Goal: Transaction & Acquisition: Obtain resource

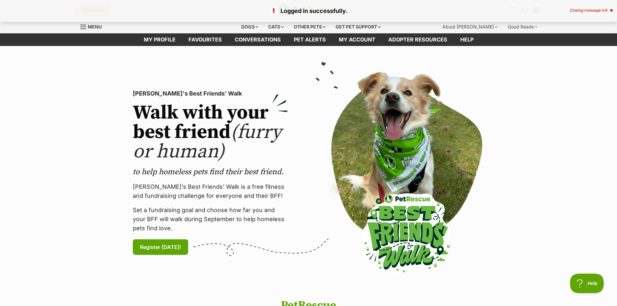
click at [80, 126] on section "PetRescue's Best Friends' Walk Walk with your best friend (furry or human) to h…" at bounding box center [308, 172] width 617 height 253
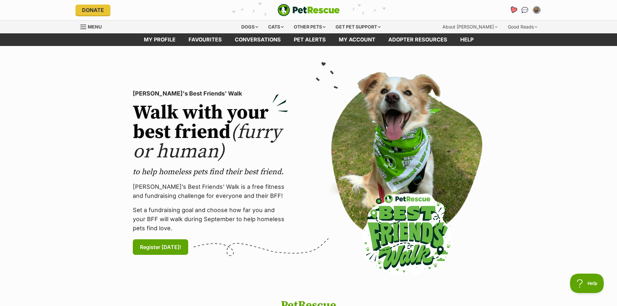
click at [515, 8] on icon "Favourites" at bounding box center [513, 9] width 8 height 7
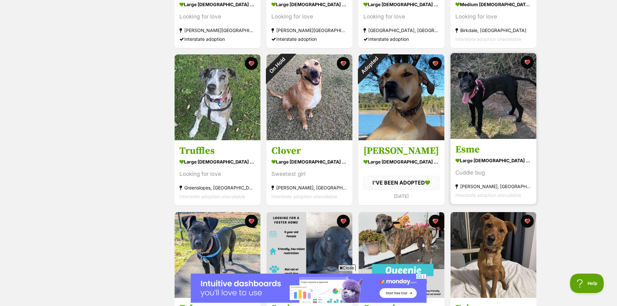
scroll to position [583, 0]
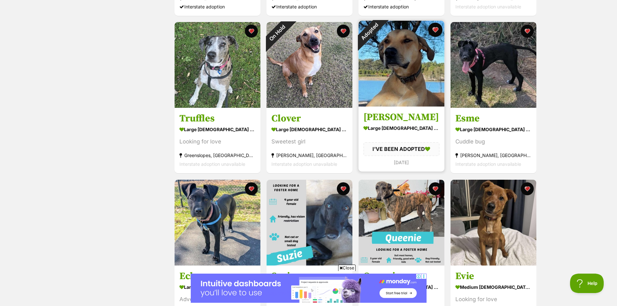
click at [434, 29] on button "favourite" at bounding box center [435, 30] width 14 height 14
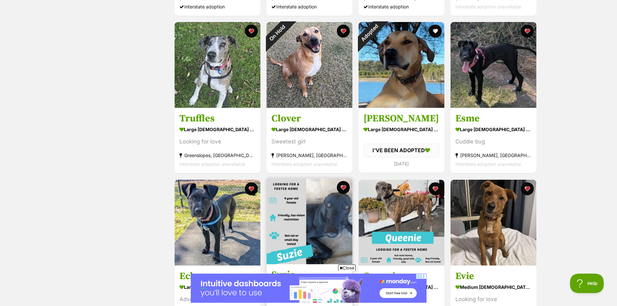
scroll to position [680, 0]
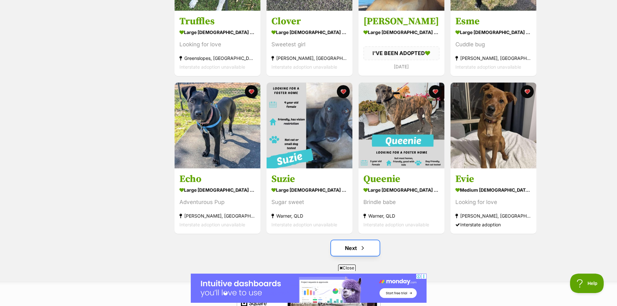
click at [367, 251] on link "Next" at bounding box center [355, 248] width 49 height 16
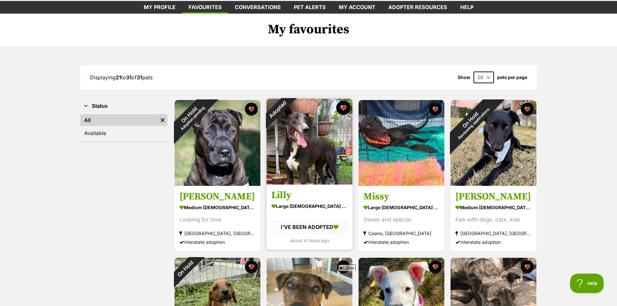
click at [342, 108] on button "favourite" at bounding box center [343, 108] width 14 height 14
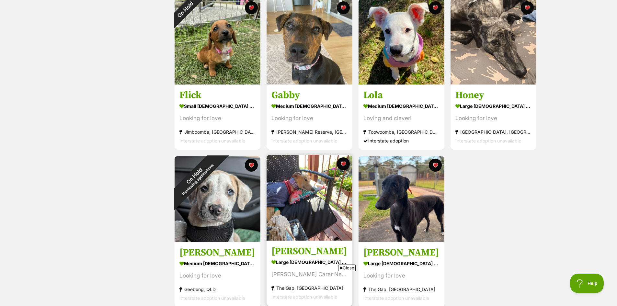
scroll to position [389, 0]
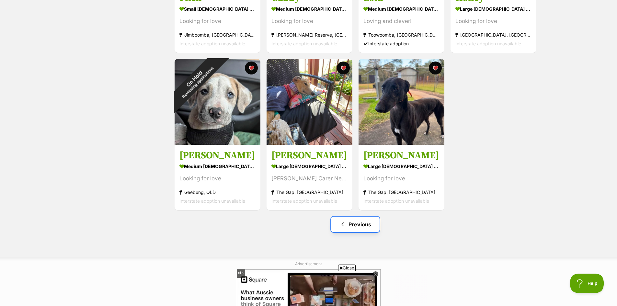
click at [366, 225] on link "Previous" at bounding box center [355, 225] width 49 height 16
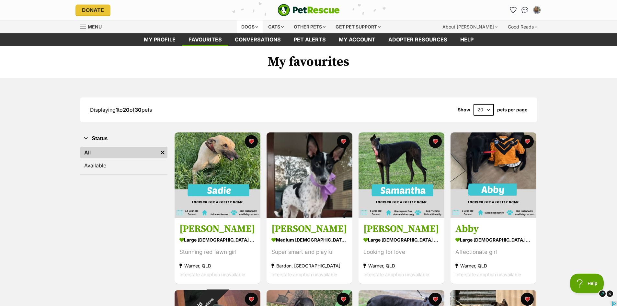
click at [244, 26] on div "Dogs" at bounding box center [250, 26] width 26 height 13
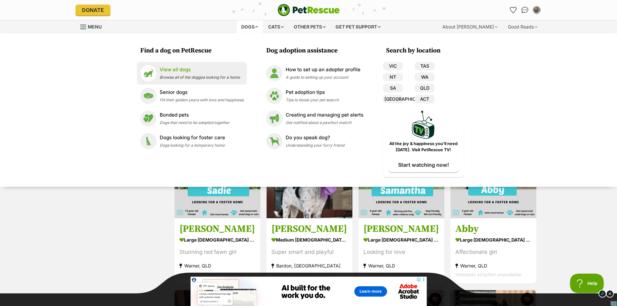
click at [181, 70] on p "View all dogs" at bounding box center [200, 69] width 80 height 7
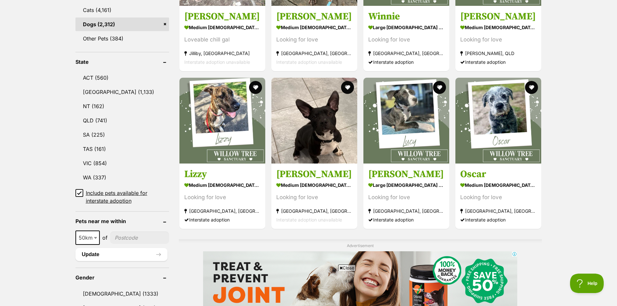
scroll to position [324, 0]
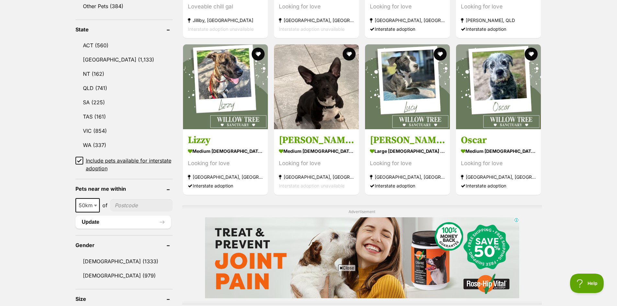
click at [93, 202] on span at bounding box center [96, 205] width 6 height 14
click at [132, 203] on input"] "postcode" at bounding box center [141, 205] width 63 height 12
click at [136, 200] on input"] "postcode" at bounding box center [141, 205] width 63 height 12
type input"] "4560"
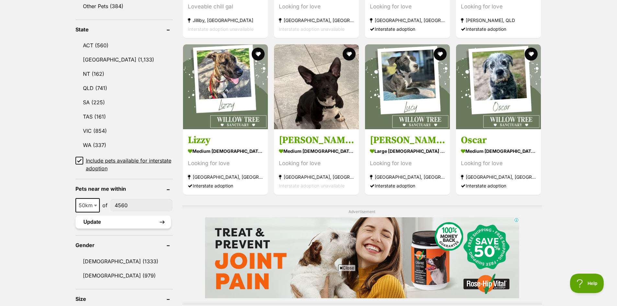
click at [115, 225] on button "Update" at bounding box center [123, 222] width 96 height 13
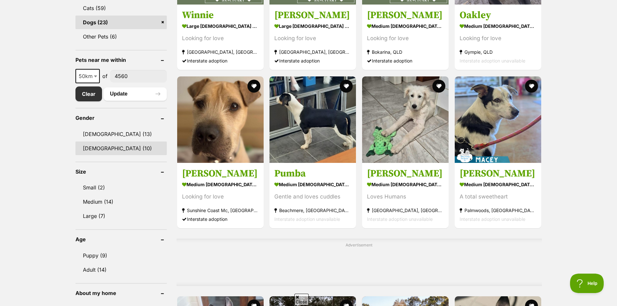
click at [99, 147] on link "[DEMOGRAPHIC_DATA] (10)" at bounding box center [120, 149] width 91 height 14
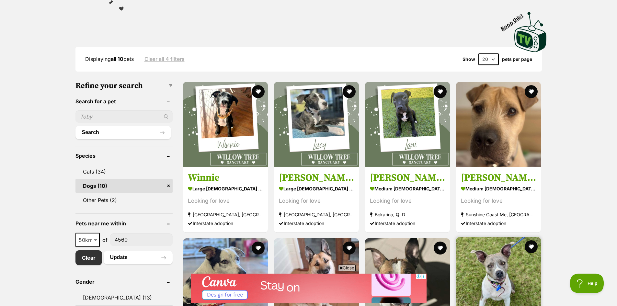
scroll to position [292, 0]
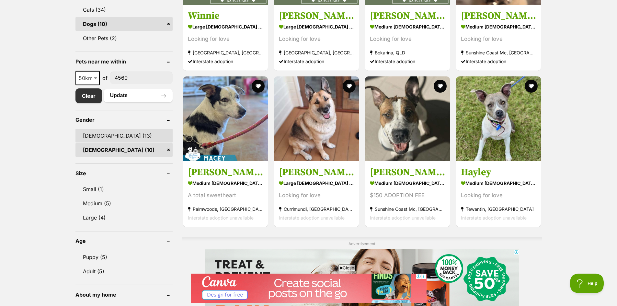
click at [96, 133] on link "[DEMOGRAPHIC_DATA] (13)" at bounding box center [123, 136] width 97 height 14
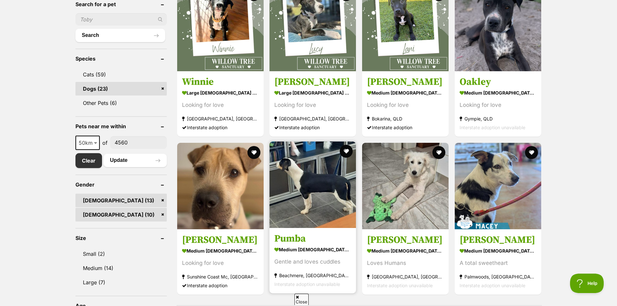
click at [319, 195] on img at bounding box center [313, 185] width 87 height 87
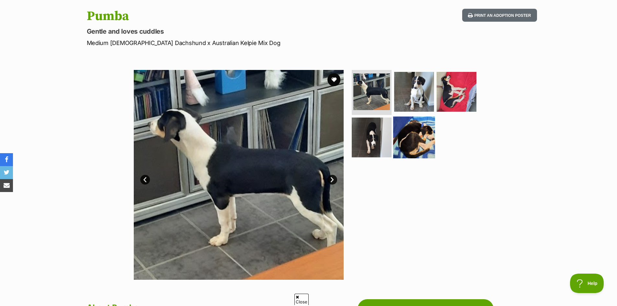
click at [400, 138] on img at bounding box center [414, 138] width 42 height 42
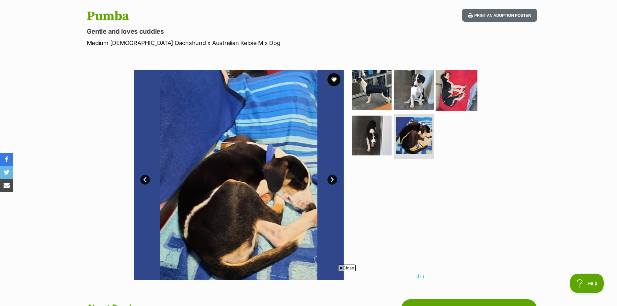
click at [448, 91] on img at bounding box center [457, 90] width 42 height 42
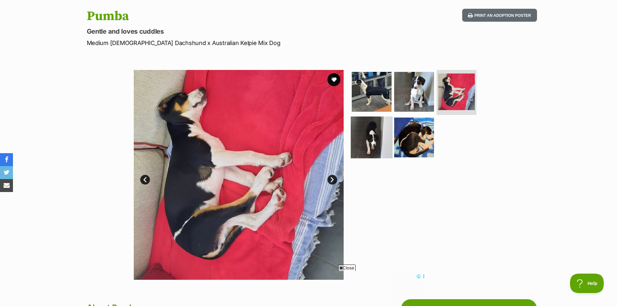
click at [369, 137] on img at bounding box center [372, 138] width 42 height 42
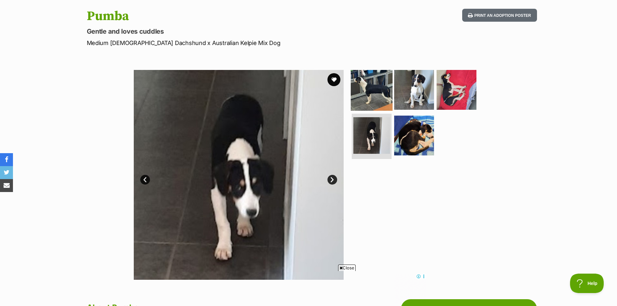
click at [375, 95] on img at bounding box center [372, 90] width 42 height 42
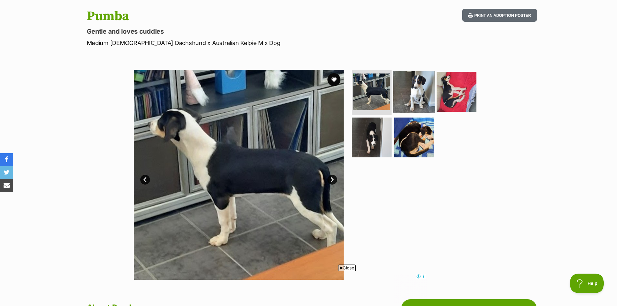
click at [422, 100] on img at bounding box center [414, 92] width 42 height 42
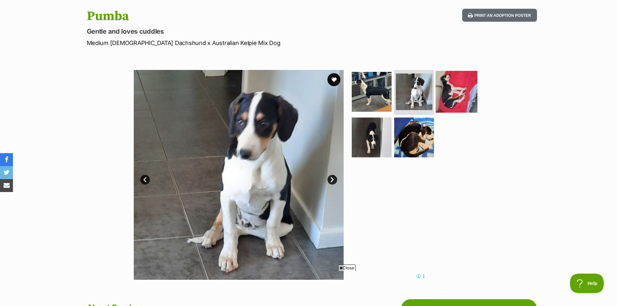
click at [455, 90] on img at bounding box center [457, 92] width 42 height 42
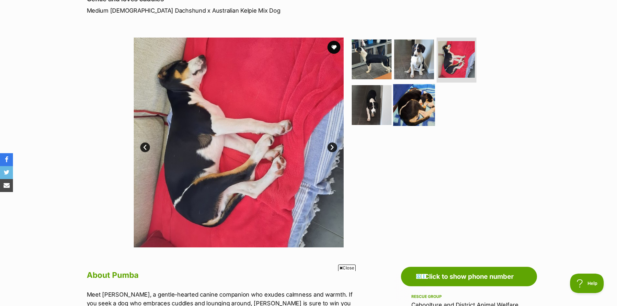
scroll to position [65, 0]
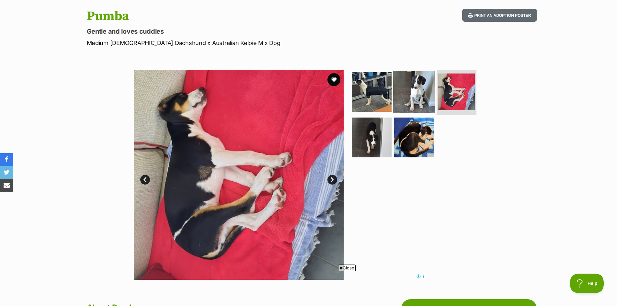
click at [420, 93] on img at bounding box center [414, 92] width 42 height 42
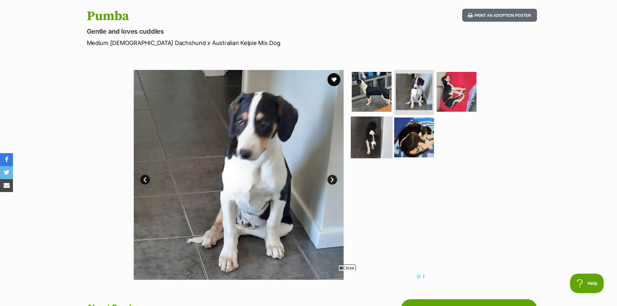
click at [378, 134] on img at bounding box center [372, 138] width 42 height 42
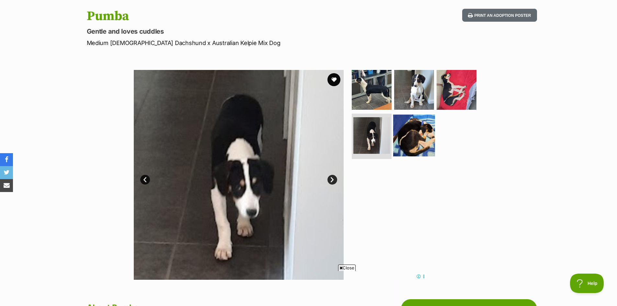
click at [412, 139] on img at bounding box center [414, 136] width 42 height 42
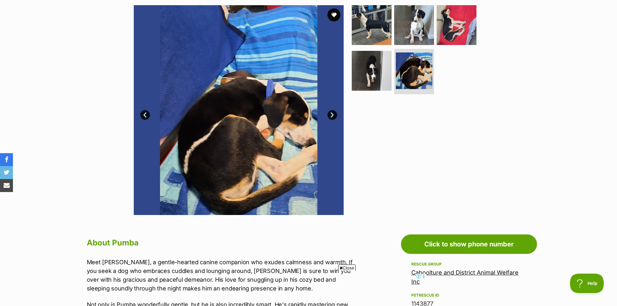
scroll to position [32, 0]
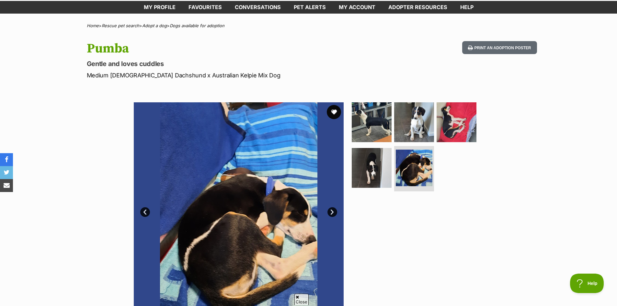
click at [335, 111] on button "favourite" at bounding box center [334, 112] width 14 height 14
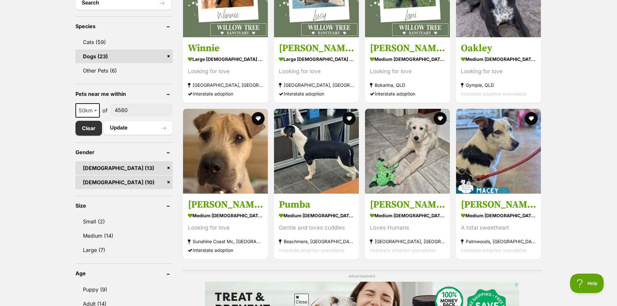
click at [167, 167] on link "Male (13)" at bounding box center [123, 168] width 97 height 14
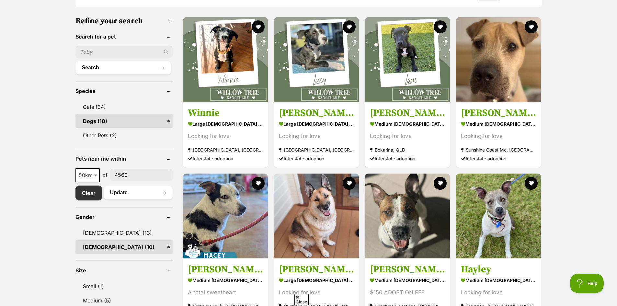
click at [97, 176] on span at bounding box center [96, 175] width 6 height 14
select select "100"
click at [131, 192] on button "Update" at bounding box center [138, 192] width 69 height 13
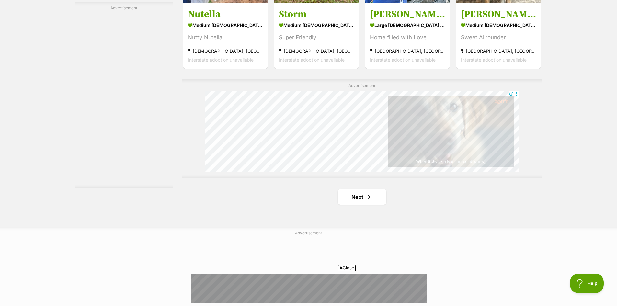
scroll to position [1231, 0]
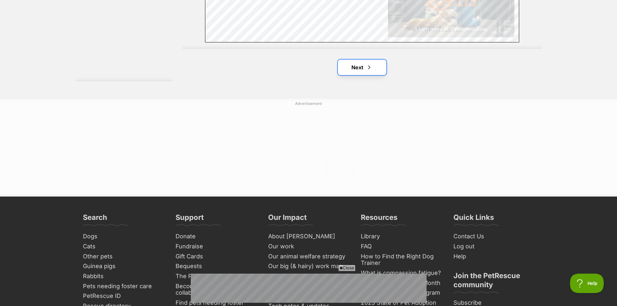
click at [362, 64] on link "Next" at bounding box center [362, 68] width 49 height 16
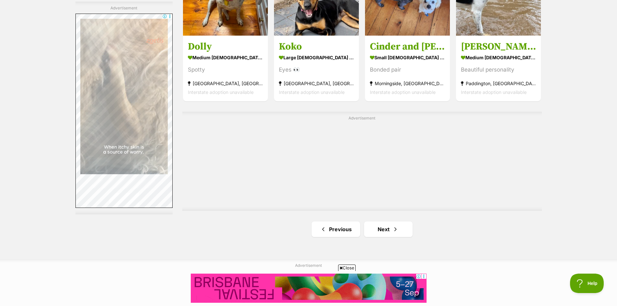
scroll to position [1102, 0]
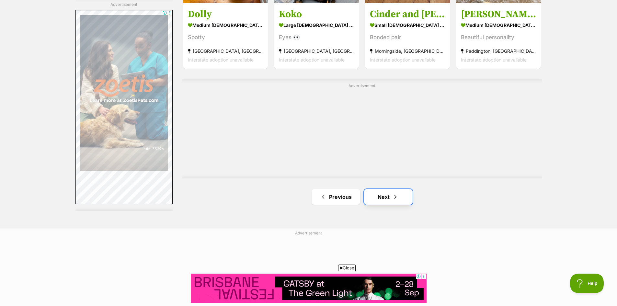
click at [384, 195] on link "Next" at bounding box center [388, 197] width 49 height 16
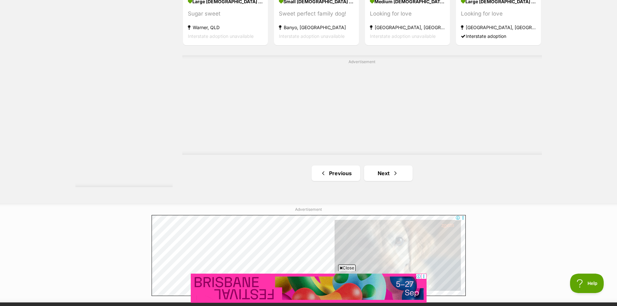
scroll to position [1231, 0]
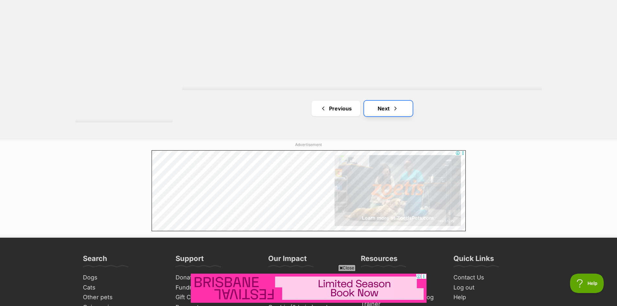
click at [401, 108] on link "Next" at bounding box center [388, 109] width 49 height 16
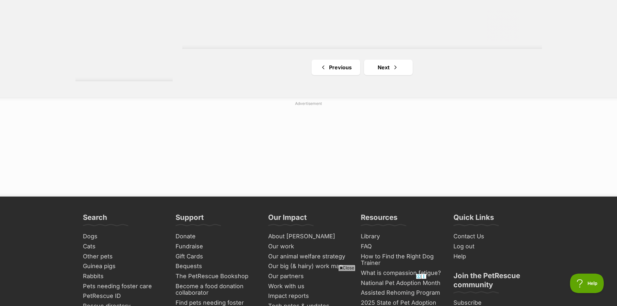
scroll to position [1264, 0]
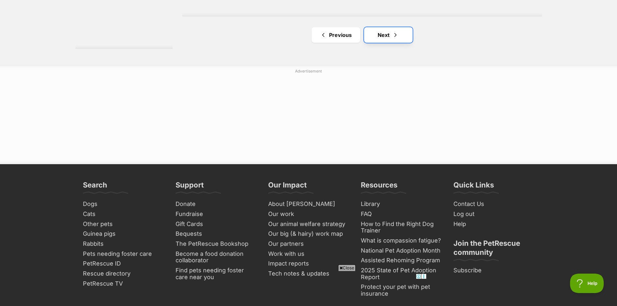
click at [381, 36] on link "Next" at bounding box center [388, 35] width 49 height 16
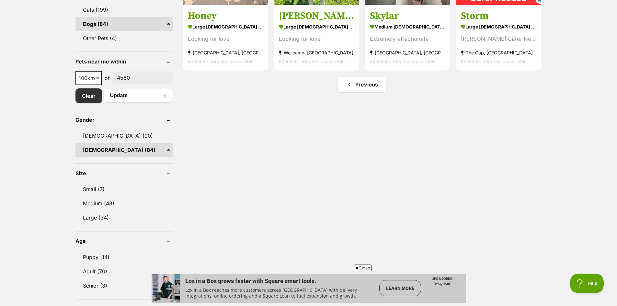
scroll to position [454, 0]
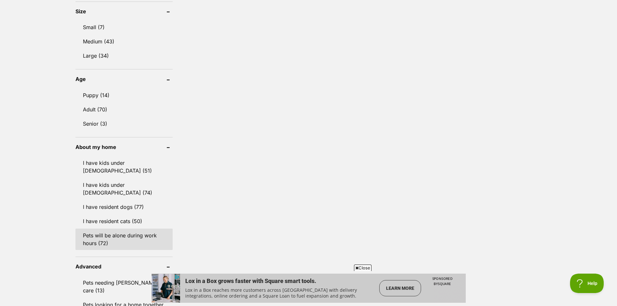
click at [139, 231] on link "Pets will be alone during work hours (72)" at bounding box center [123, 239] width 97 height 21
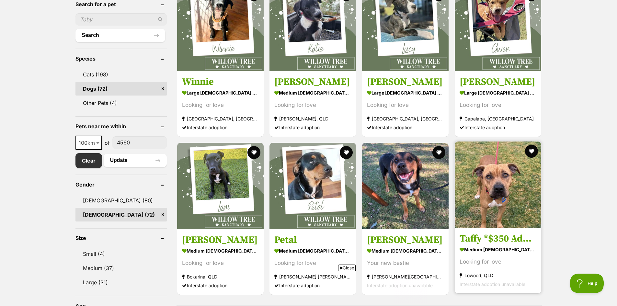
scroll to position [259, 0]
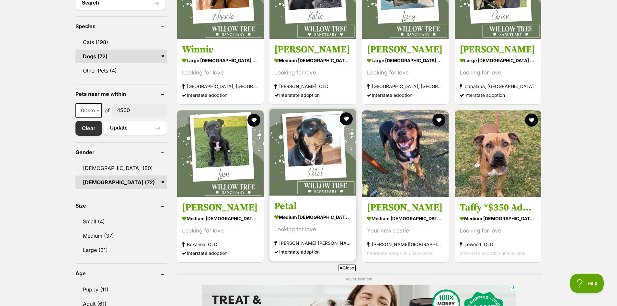
click at [324, 189] on img at bounding box center [313, 152] width 87 height 87
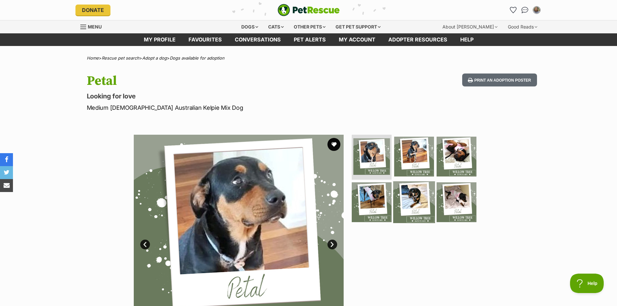
click at [424, 190] on img at bounding box center [414, 202] width 42 height 42
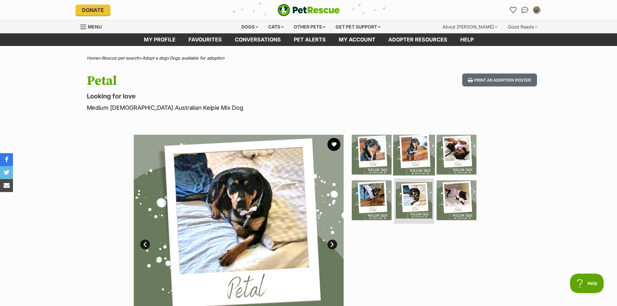
click at [398, 151] on img at bounding box center [414, 154] width 42 height 42
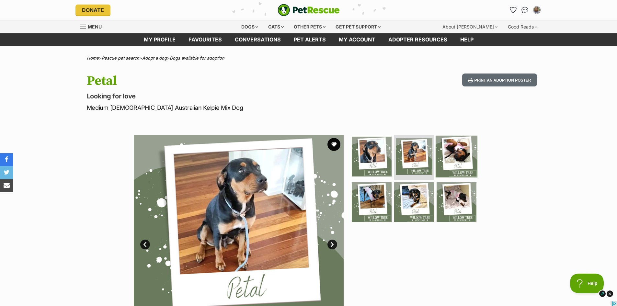
click at [457, 159] on img at bounding box center [457, 156] width 42 height 42
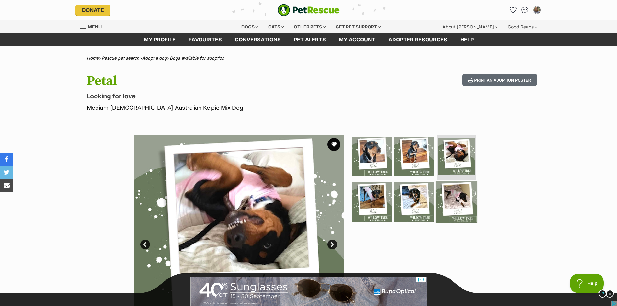
click at [454, 193] on img at bounding box center [457, 202] width 42 height 42
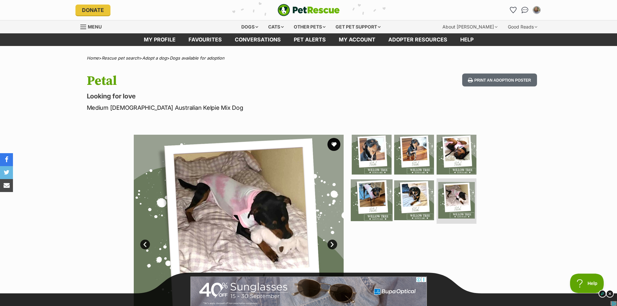
click at [376, 201] on img at bounding box center [372, 201] width 42 height 42
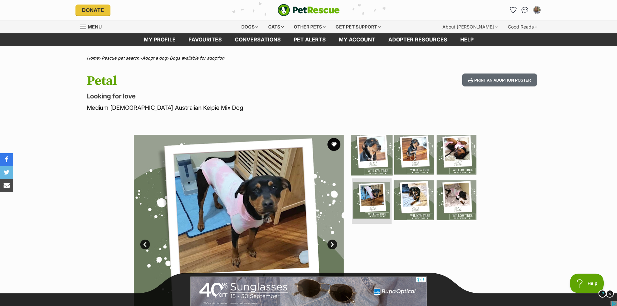
click at [366, 157] on img at bounding box center [372, 154] width 42 height 42
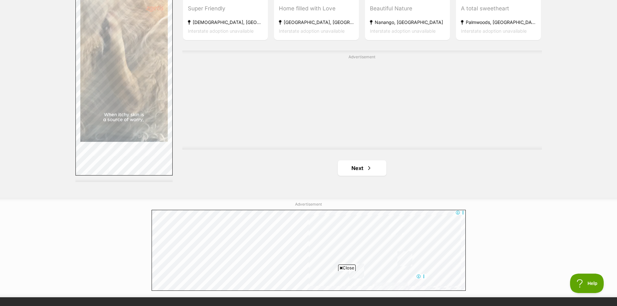
scroll to position [1163, 0]
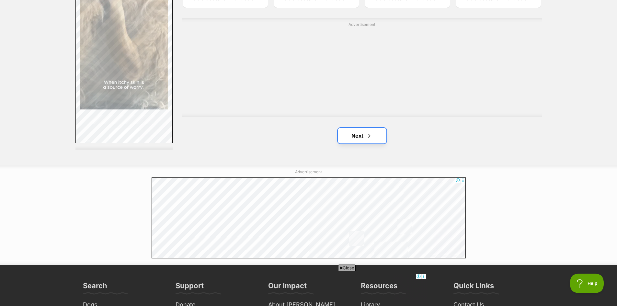
click at [365, 139] on link "Next" at bounding box center [362, 136] width 49 height 16
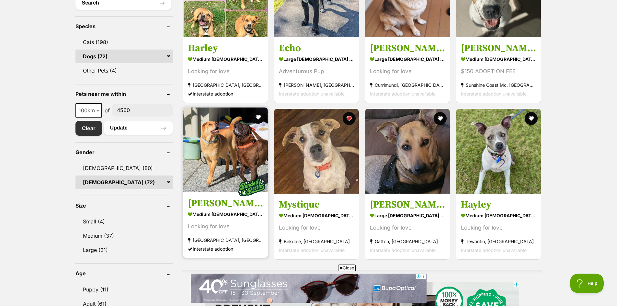
click at [239, 142] on img at bounding box center [225, 150] width 85 height 85
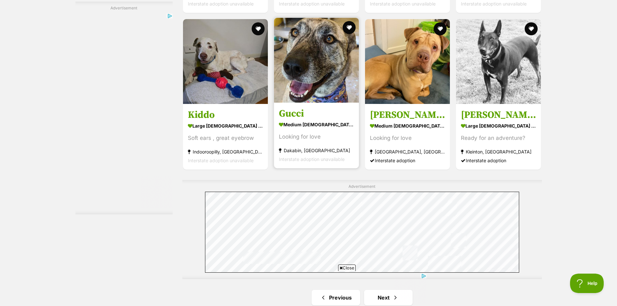
scroll to position [1098, 0]
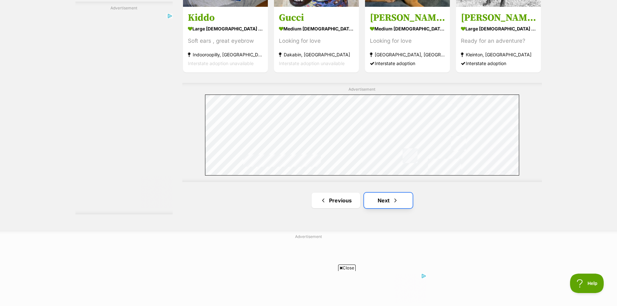
click at [384, 203] on link "Next" at bounding box center [388, 201] width 49 height 16
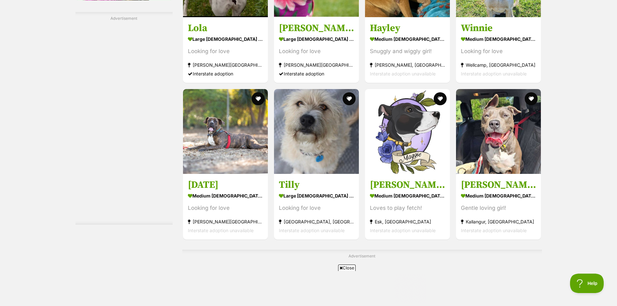
scroll to position [1134, 0]
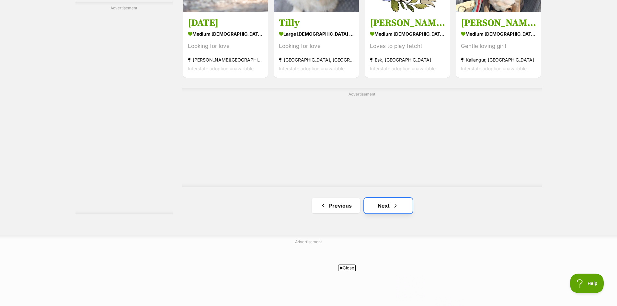
click at [391, 198] on link "Next" at bounding box center [388, 206] width 49 height 16
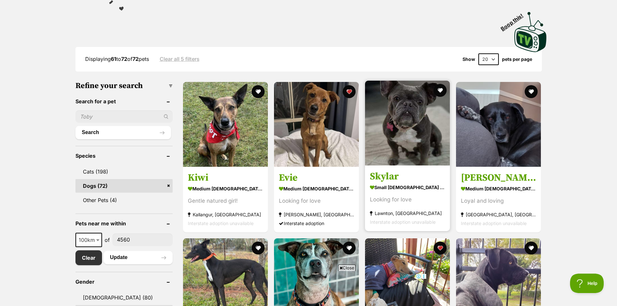
scroll to position [162, 0]
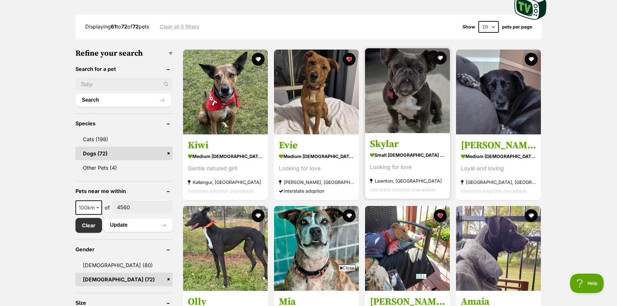
click at [402, 123] on img at bounding box center [407, 90] width 85 height 85
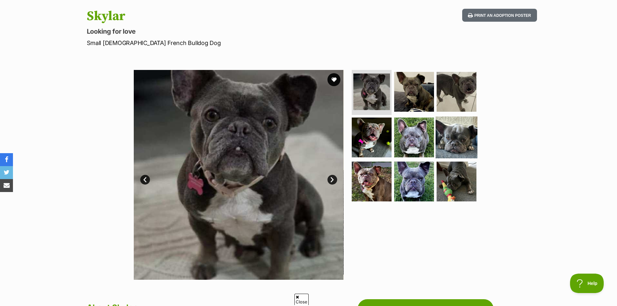
click at [456, 137] on img at bounding box center [457, 138] width 42 height 42
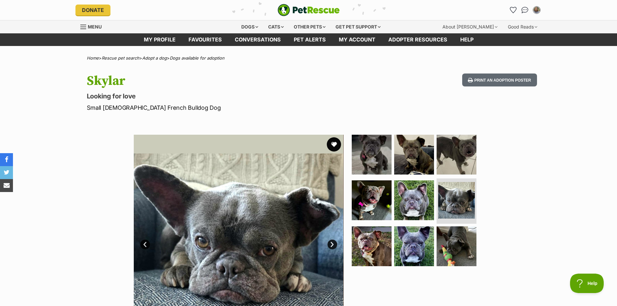
click at [333, 144] on button "favourite" at bounding box center [334, 144] width 14 height 14
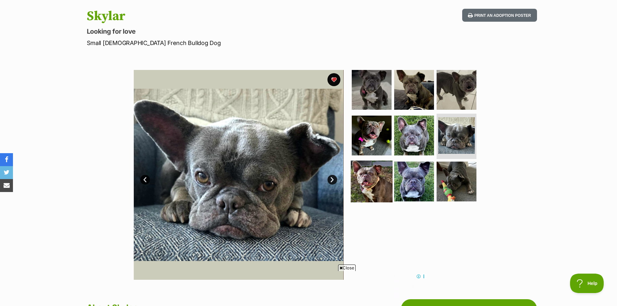
click at [380, 179] on img at bounding box center [372, 182] width 42 height 42
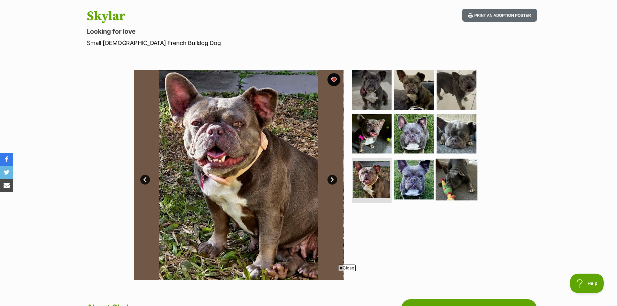
scroll to position [0, 0]
click at [453, 174] on img at bounding box center [457, 180] width 42 height 42
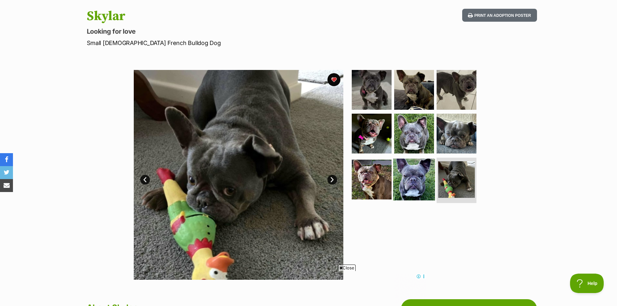
click at [422, 175] on img at bounding box center [414, 180] width 42 height 42
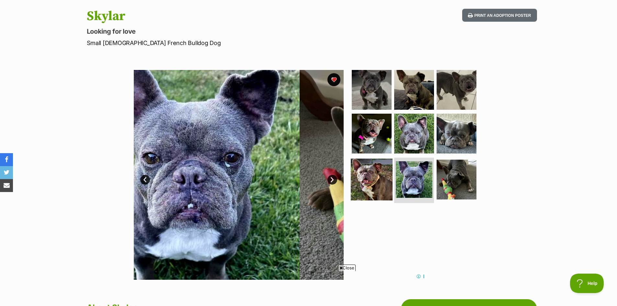
click at [381, 179] on img at bounding box center [372, 180] width 42 height 42
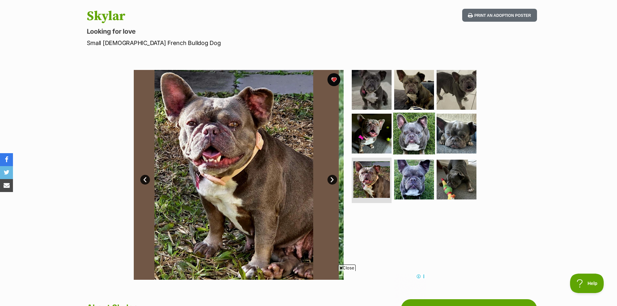
click at [412, 143] on img at bounding box center [414, 134] width 42 height 42
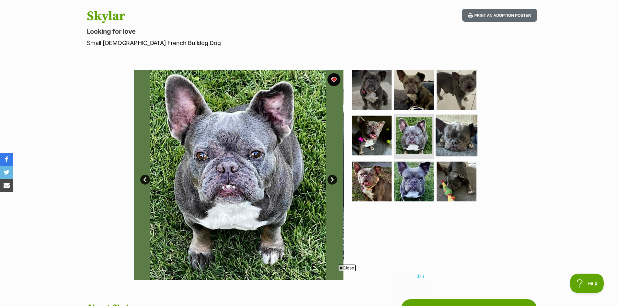
click at [443, 139] on img at bounding box center [457, 136] width 42 height 42
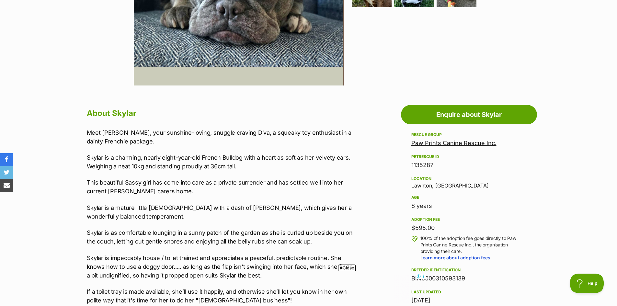
scroll to position [292, 0]
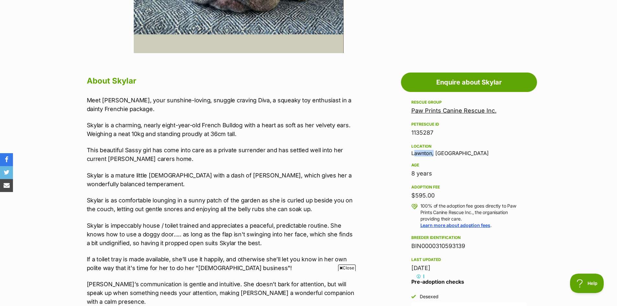
drag, startPoint x: 432, startPoint y: 153, endPoint x: 406, endPoint y: 153, distance: 25.3
click at [406, 153] on aside "Rescue group Paw Prints Canine Rescue Inc. PetRescue ID 1135287 Location [GEOGR…" at bounding box center [469, 223] width 136 height 251
copy div "Lawnton"
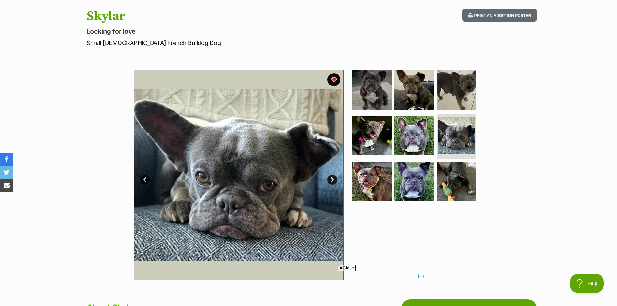
scroll to position [0, 0]
click at [524, 216] on div "Available 6 of 9 images 6 of 9 images 6 of 9 images 6 of 9 images 6 of 9 images…" at bounding box center [308, 170] width 617 height 220
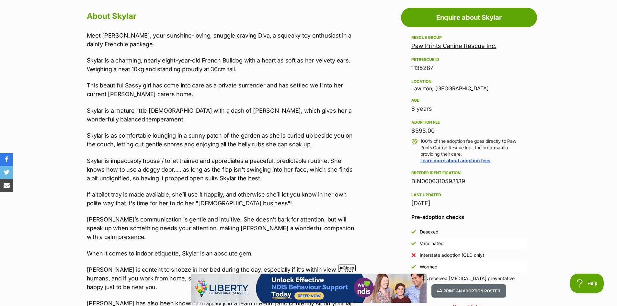
click at [251, 68] on p "Skylar is a charming, nearly eight-year-old French Bulldog with a heart as soft…" at bounding box center [221, 64] width 268 height 17
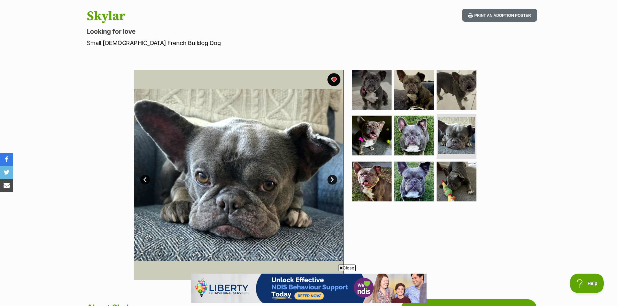
scroll to position [97, 0]
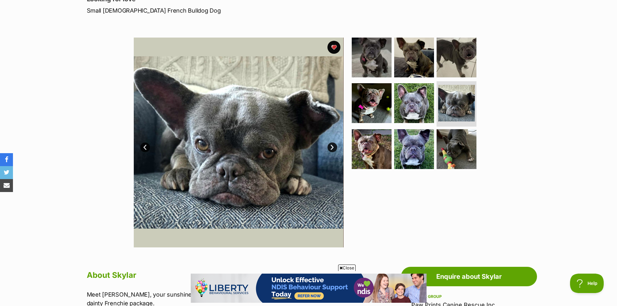
click at [331, 149] on link "Next" at bounding box center [333, 148] width 10 height 10
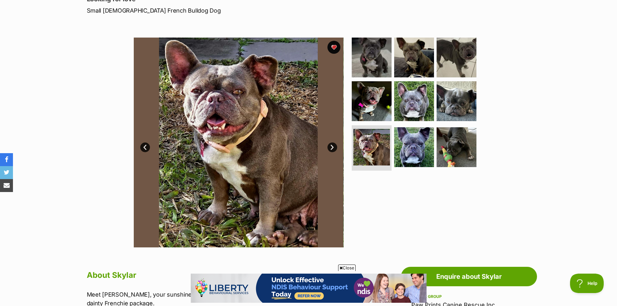
click at [333, 149] on link "Next" at bounding box center [333, 148] width 10 height 10
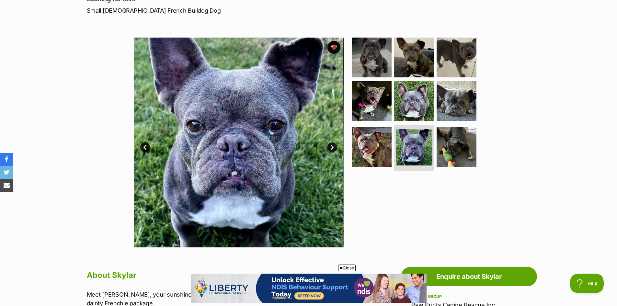
click at [333, 149] on link "Next" at bounding box center [333, 148] width 10 height 10
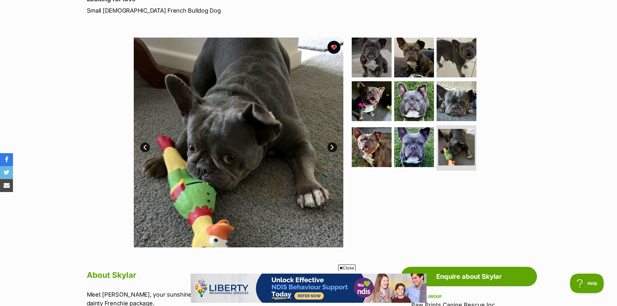
click at [333, 149] on link "Next" at bounding box center [333, 148] width 10 height 10
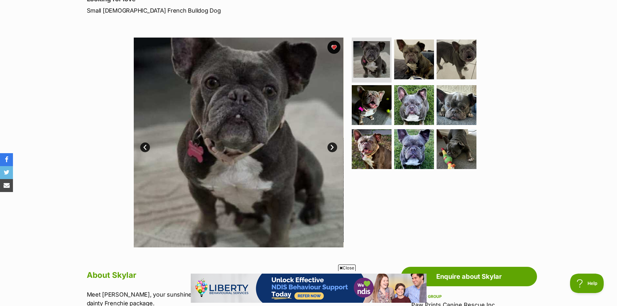
click at [334, 149] on link "Next" at bounding box center [333, 148] width 10 height 10
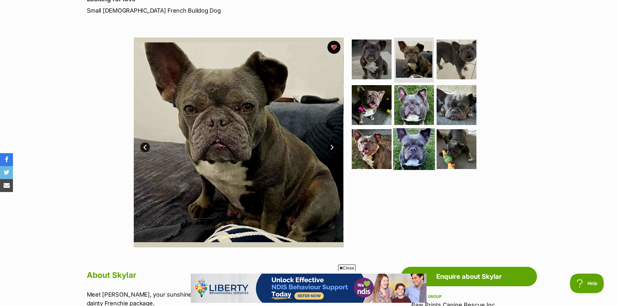
click at [418, 154] on img at bounding box center [414, 149] width 42 height 42
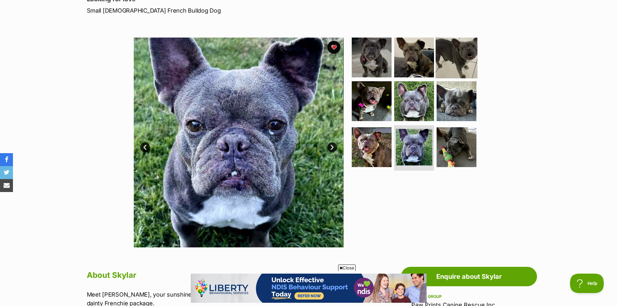
click at [448, 69] on img at bounding box center [457, 57] width 42 height 42
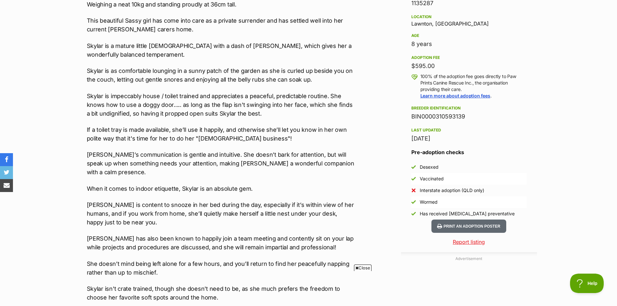
scroll to position [0, 0]
drag, startPoint x: 233, startPoint y: 153, endPoint x: 318, endPoint y: 156, distance: 85.6
click at [318, 156] on p "[PERSON_NAME]’s communication is gentle and intuitive. She doesn’t bark for att…" at bounding box center [221, 163] width 268 height 26
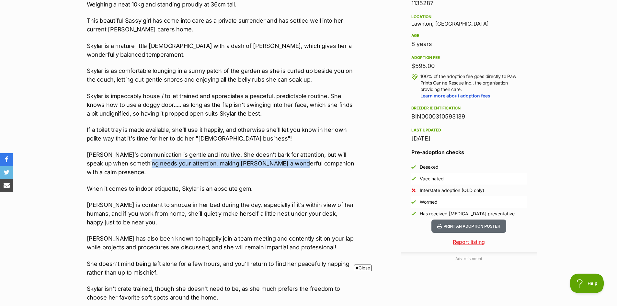
drag, startPoint x: 146, startPoint y: 161, endPoint x: 292, endPoint y: 162, distance: 145.5
click at [292, 162] on p "[PERSON_NAME]’s communication is gentle and intuitive. She doesn’t bark for att…" at bounding box center [221, 163] width 268 height 26
